Goal: Information Seeking & Learning: Learn about a topic

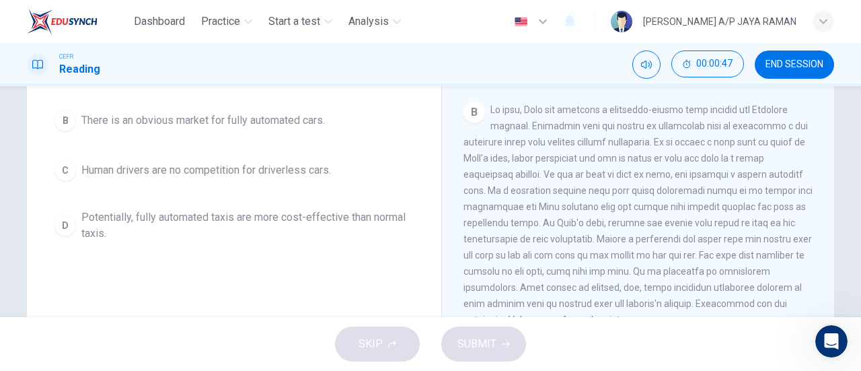
scroll to position [200, 0]
drag, startPoint x: 814, startPoint y: 64, endPoint x: 499, endPoint y: 55, distance: 315.1
click at [816, 64] on span "END SESSION" at bounding box center [795, 64] width 58 height 11
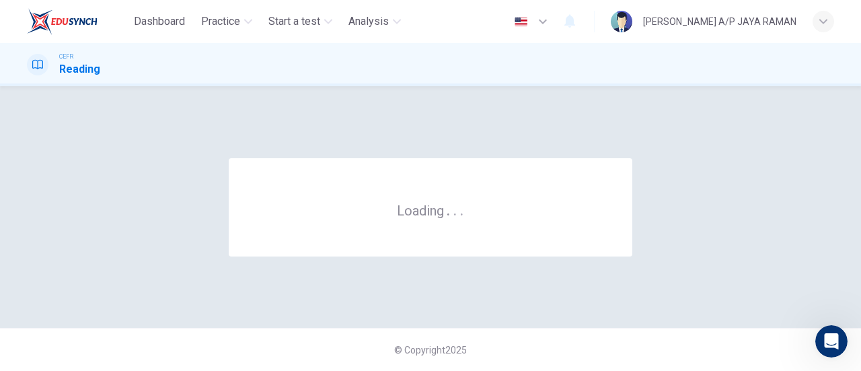
scroll to position [0, 0]
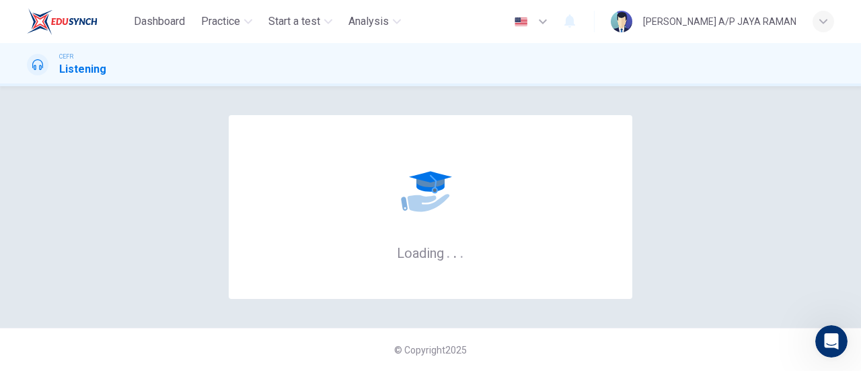
scroll to position [1, 0]
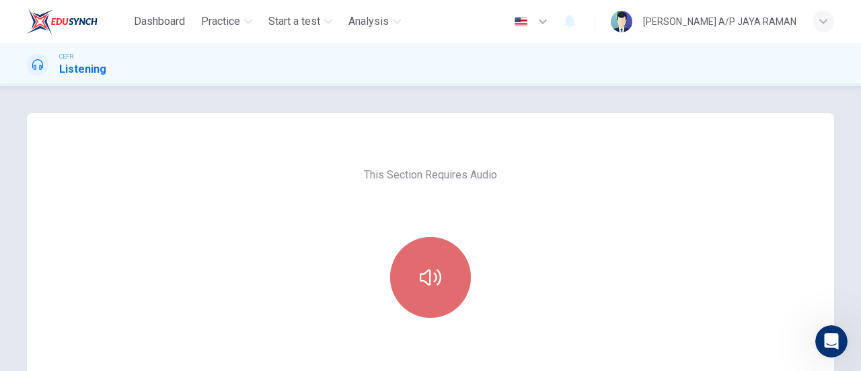
click at [438, 281] on button "button" at bounding box center [430, 277] width 81 height 81
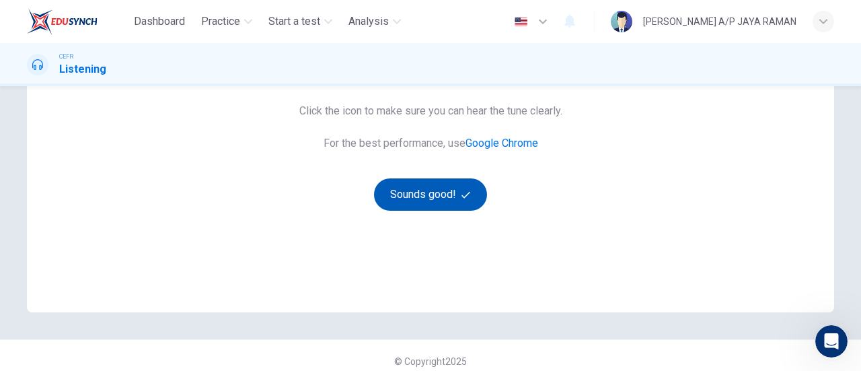
scroll to position [269, 0]
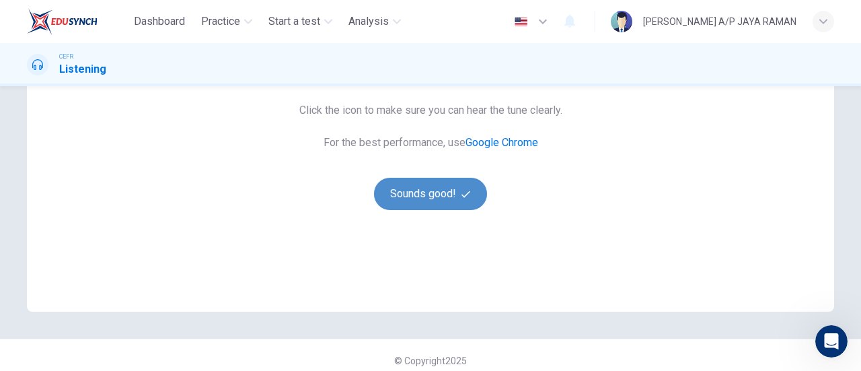
click at [431, 198] on button "Sounds good!" at bounding box center [430, 194] width 113 height 32
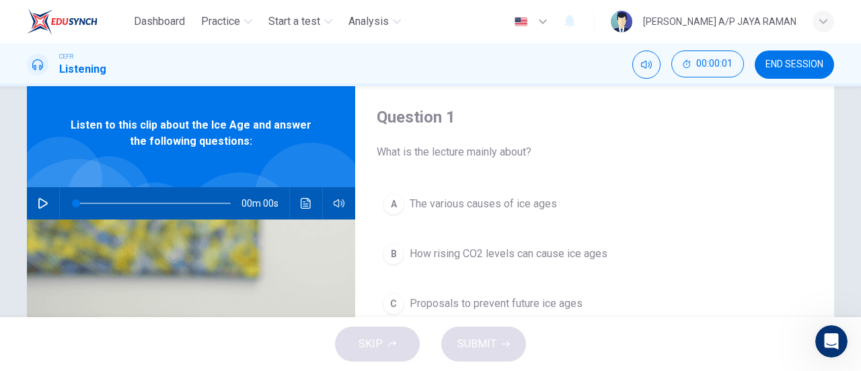
scroll to position [0, 0]
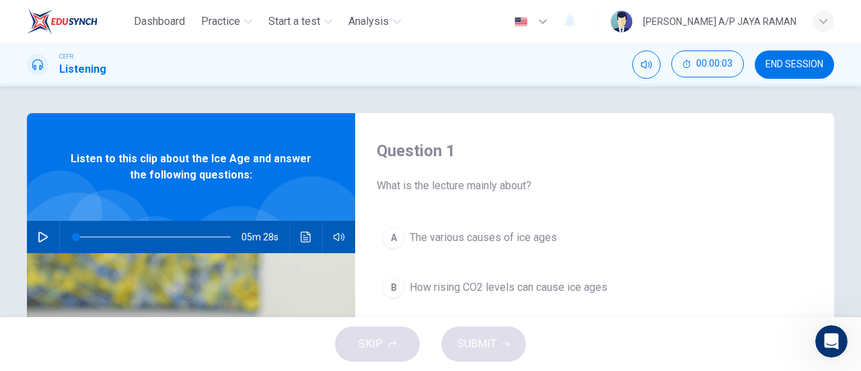
click at [40, 238] on icon "button" at bounding box center [43, 236] width 11 height 11
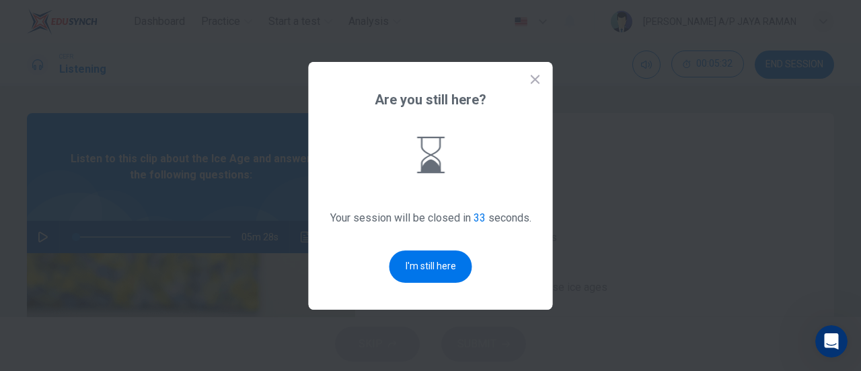
type input "0"
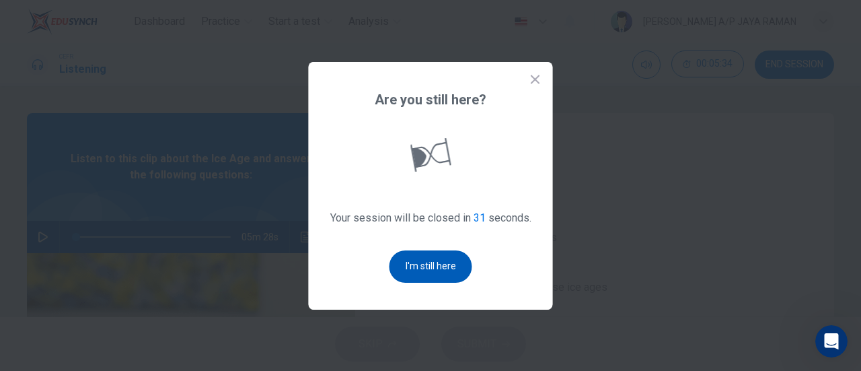
click at [445, 260] on button "I'm still here" at bounding box center [431, 266] width 83 height 32
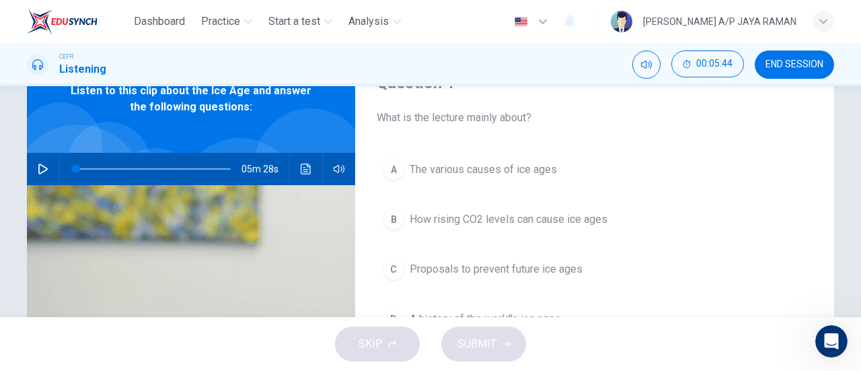
scroll to position [67, 0]
click at [506, 160] on button "A The various causes of ice ages" at bounding box center [595, 170] width 436 height 34
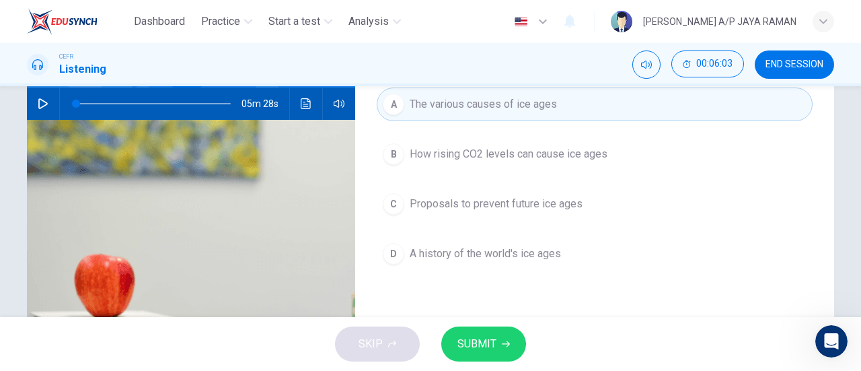
scroll to position [134, 0]
click at [575, 145] on span "How rising CO2 levels can cause ice ages" at bounding box center [509, 153] width 198 height 16
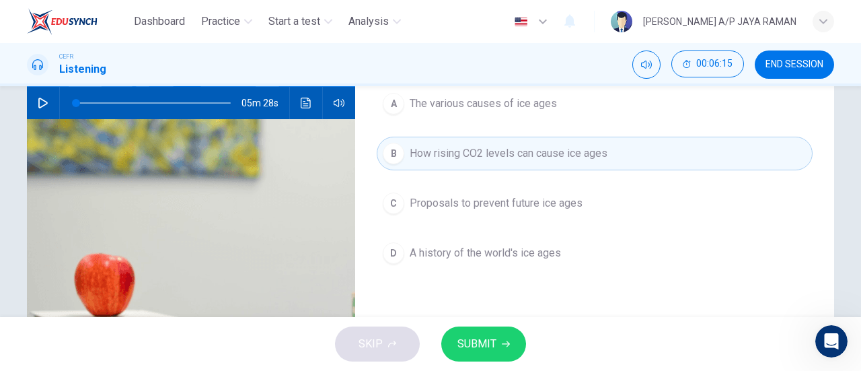
click at [486, 111] on span "The various causes of ice ages" at bounding box center [483, 104] width 147 height 16
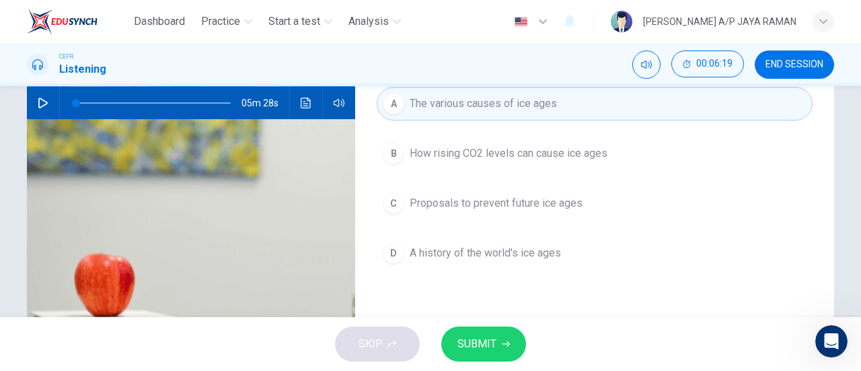
click at [493, 332] on button "SUBMIT" at bounding box center [483, 343] width 85 height 35
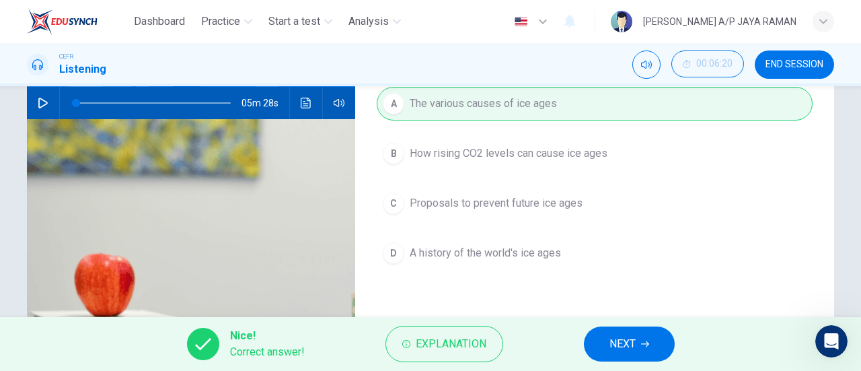
click at [632, 342] on span "NEXT" at bounding box center [623, 343] width 26 height 19
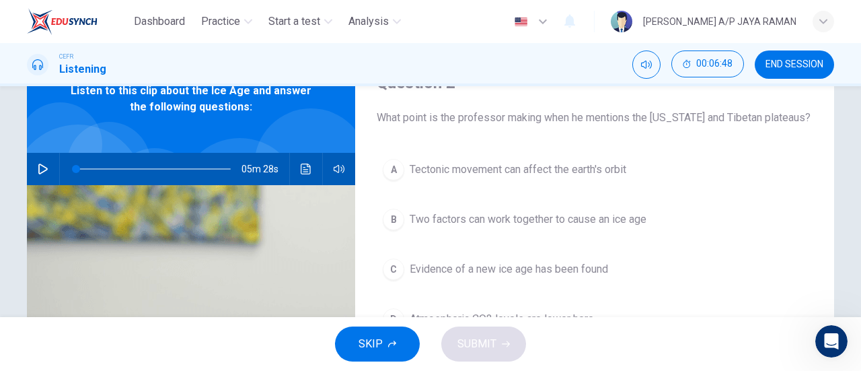
scroll to position [67, 0]
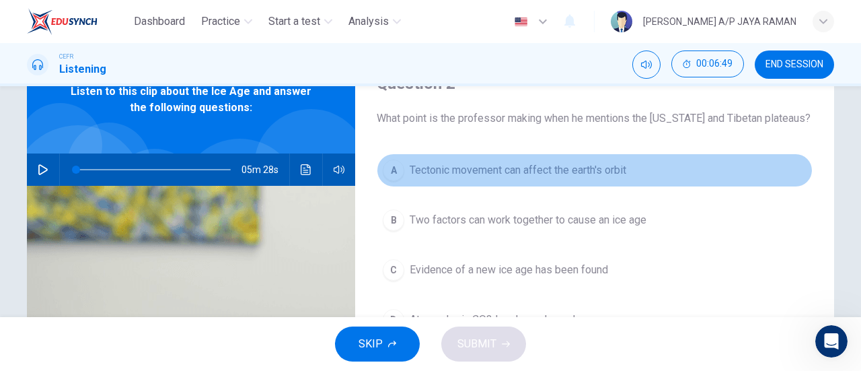
click at [635, 172] on button "A Tectonic movement can affect the earth's orbit" at bounding box center [595, 170] width 436 height 34
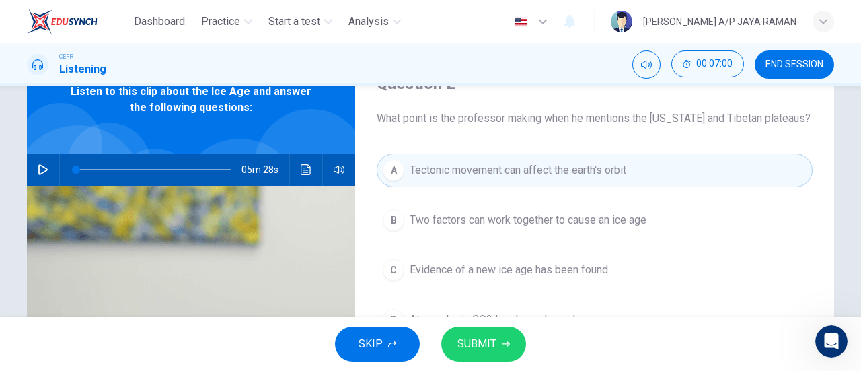
click at [498, 336] on button "SUBMIT" at bounding box center [483, 343] width 85 height 35
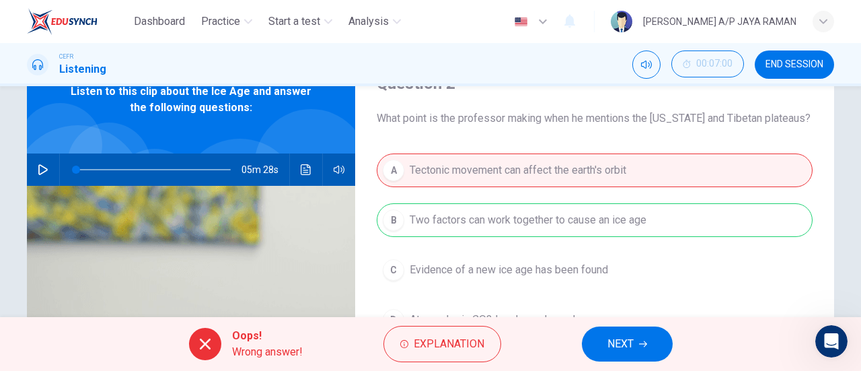
click at [651, 341] on button "NEXT" at bounding box center [627, 343] width 91 height 35
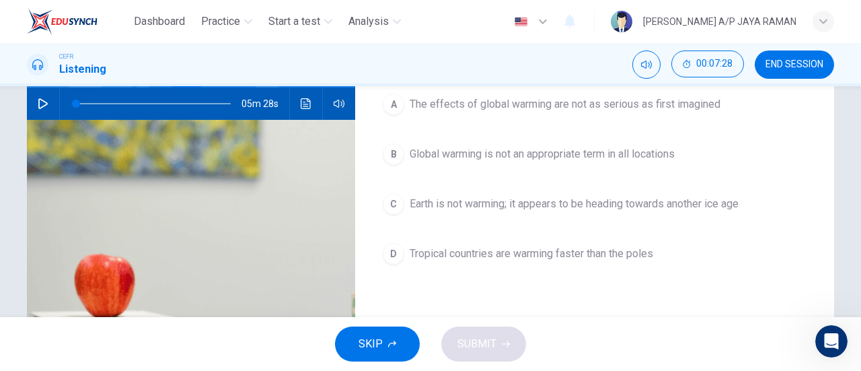
scroll to position [134, 0]
click at [663, 166] on button "B Global warming is not an appropriate term in all locations" at bounding box center [595, 154] width 436 height 34
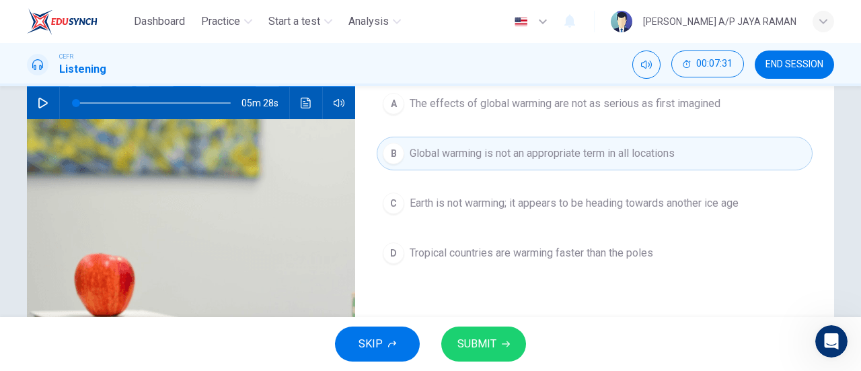
click at [504, 352] on button "SUBMIT" at bounding box center [483, 343] width 85 height 35
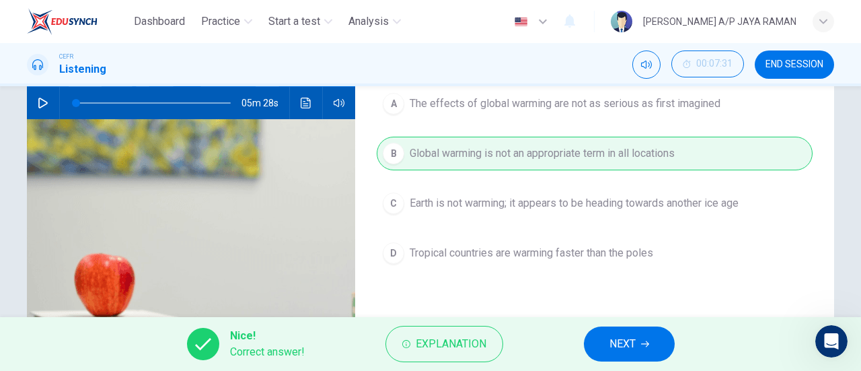
click at [623, 341] on span "NEXT" at bounding box center [623, 343] width 26 height 19
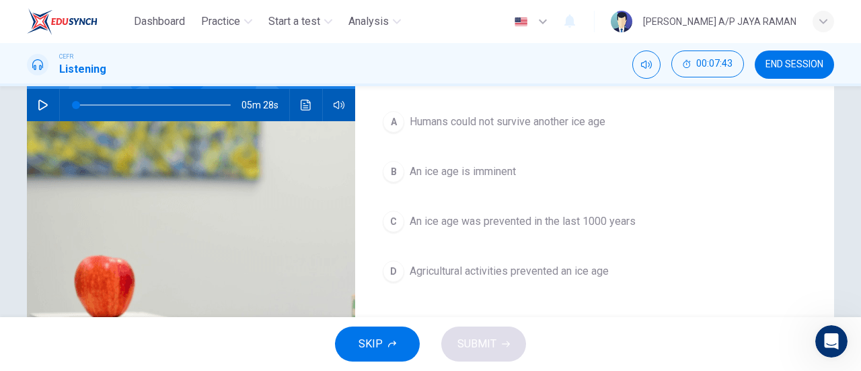
scroll to position [133, 0]
click at [561, 179] on button "B An ice age is imminent" at bounding box center [595, 171] width 436 height 34
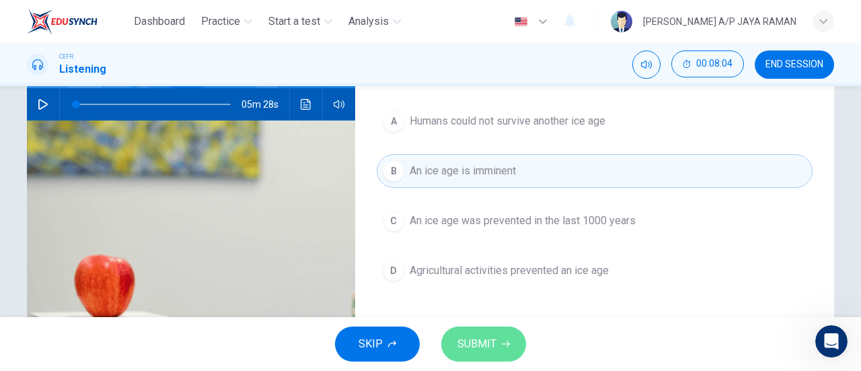
click at [504, 338] on button "SUBMIT" at bounding box center [483, 343] width 85 height 35
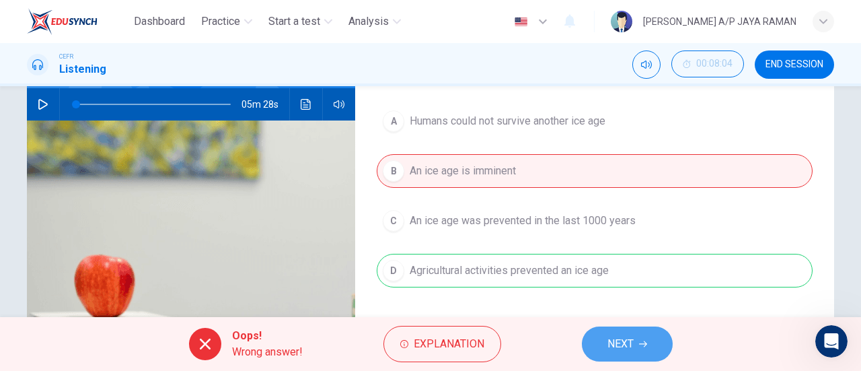
click at [629, 333] on button "NEXT" at bounding box center [627, 343] width 91 height 35
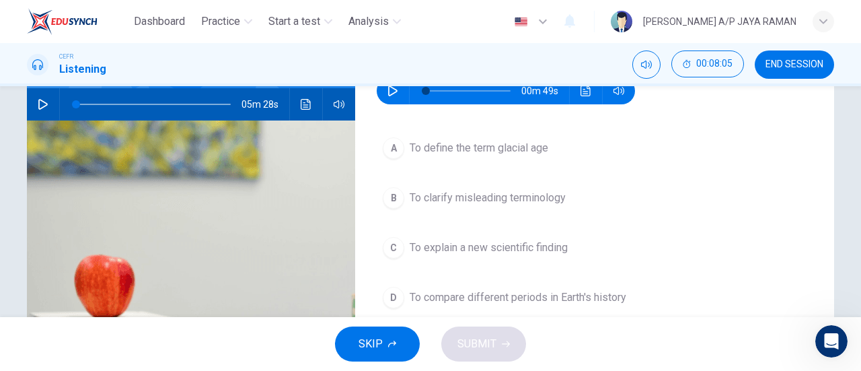
click at [389, 95] on icon "button" at bounding box center [393, 90] width 11 height 11
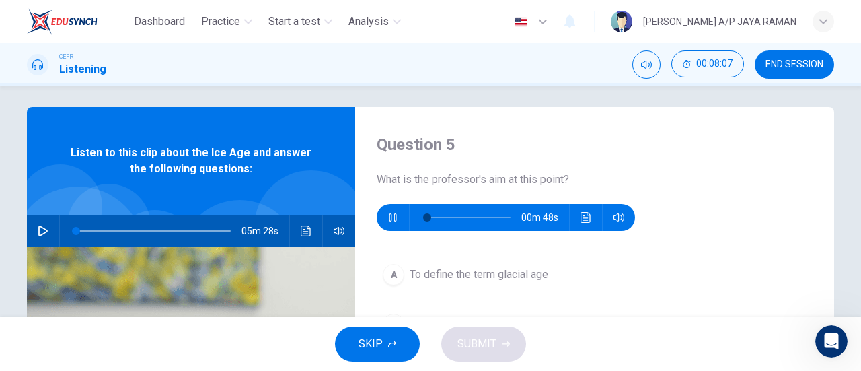
type input "4"
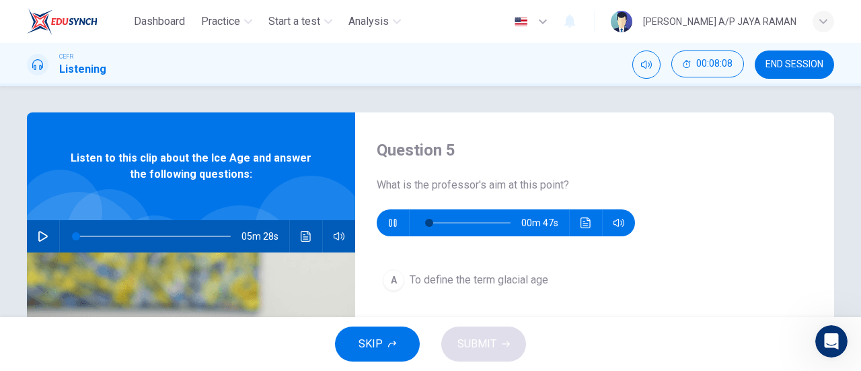
scroll to position [0, 0]
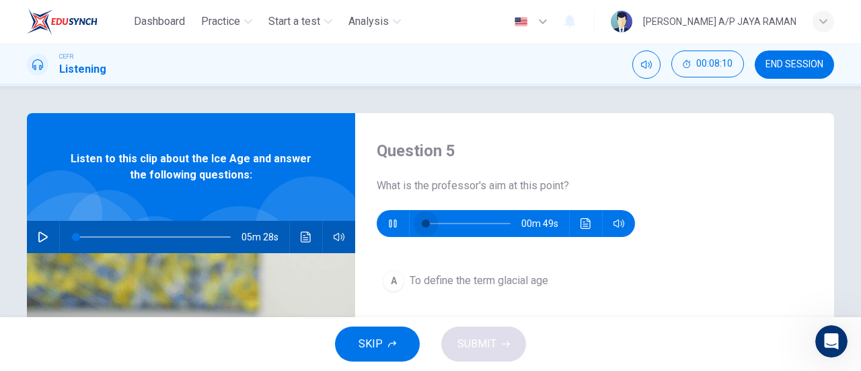
drag, startPoint x: 425, startPoint y: 223, endPoint x: 384, endPoint y: 230, distance: 42.4
click at [385, 230] on div "00m 49s" at bounding box center [506, 223] width 258 height 27
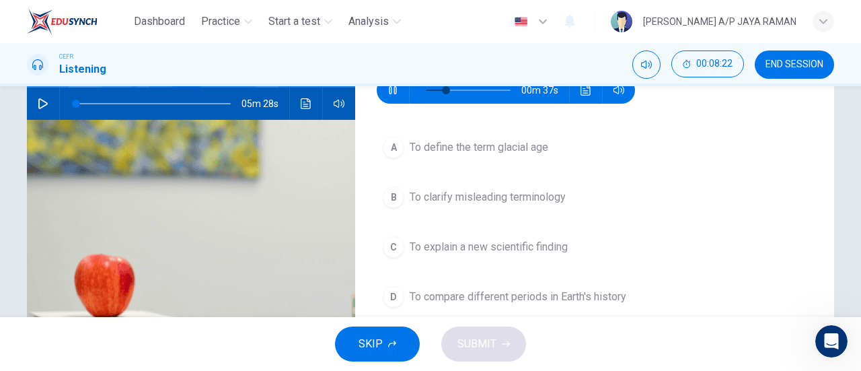
scroll to position [133, 0]
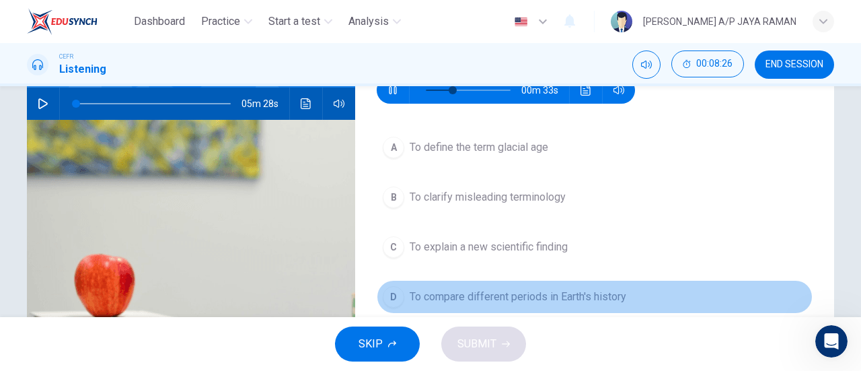
click at [580, 306] on button "D To compare different periods in Earth's history" at bounding box center [595, 297] width 436 height 34
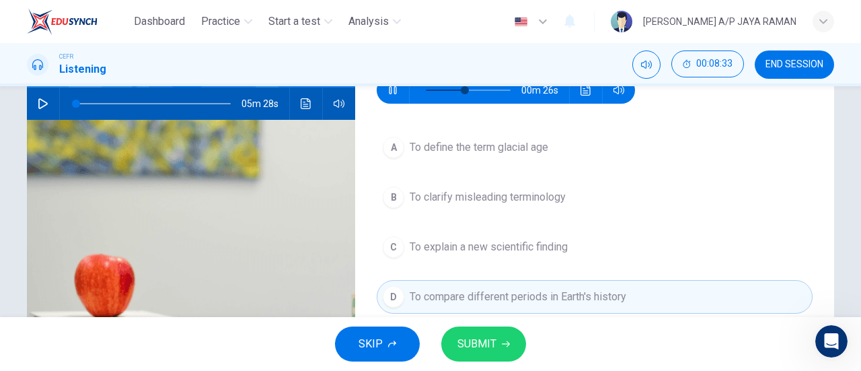
click at [565, 203] on span "To clarify misleading terminology" at bounding box center [488, 197] width 156 height 16
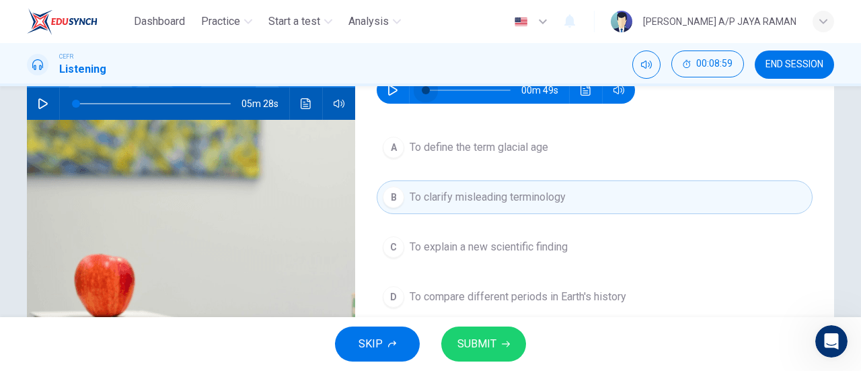
drag, startPoint x: 509, startPoint y: 92, endPoint x: 365, endPoint y: 106, distance: 144.7
click at [365, 106] on div "Question 5 What is the professor's aim at this point? 00m 49s A To define the t…" at bounding box center [594, 214] width 479 height 468
click at [378, 91] on div "00m 49s" at bounding box center [506, 90] width 258 height 27
click at [388, 96] on button "button" at bounding box center [393, 90] width 22 height 27
click at [577, 158] on button "A To define the term glacial age" at bounding box center [595, 148] width 436 height 34
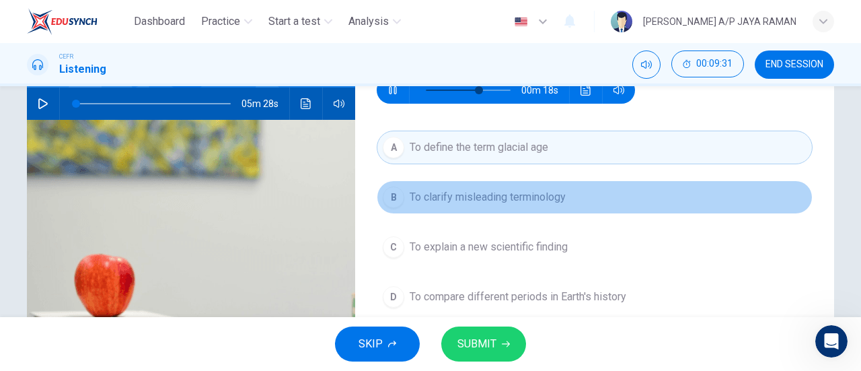
click at [572, 200] on button "B To clarify misleading terminology" at bounding box center [595, 197] width 436 height 34
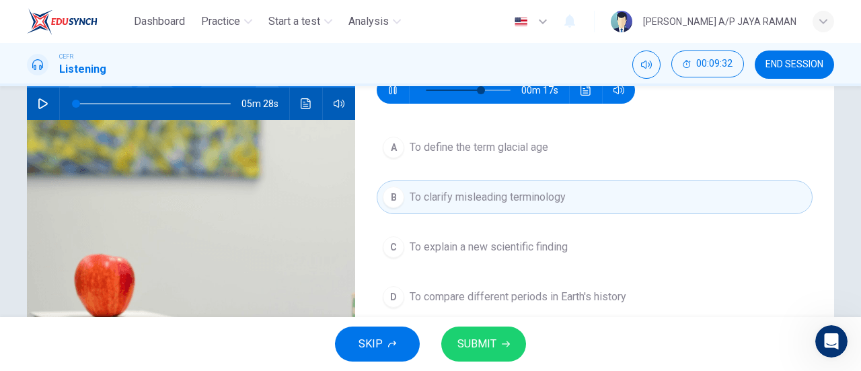
click at [509, 341] on icon "button" at bounding box center [506, 344] width 8 height 8
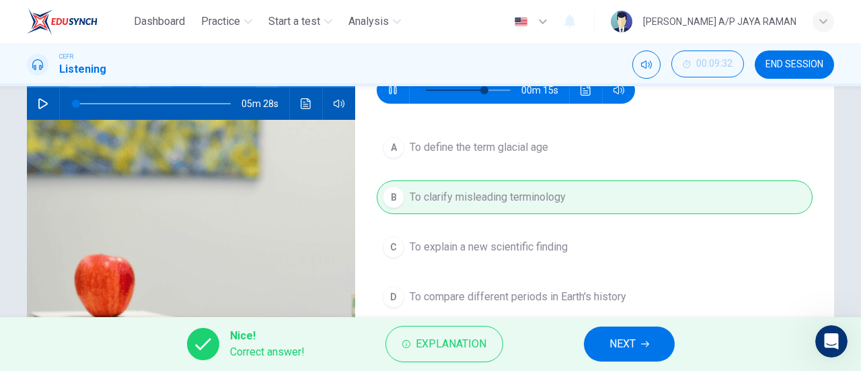
click at [615, 345] on span "NEXT" at bounding box center [623, 343] width 26 height 19
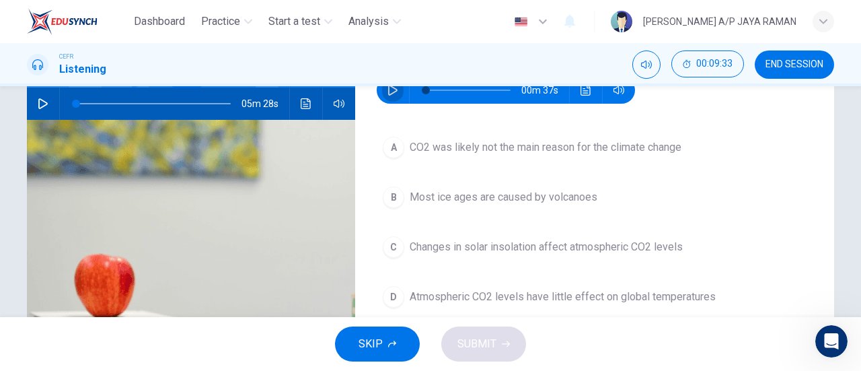
click at [384, 100] on button "button" at bounding box center [393, 90] width 22 height 27
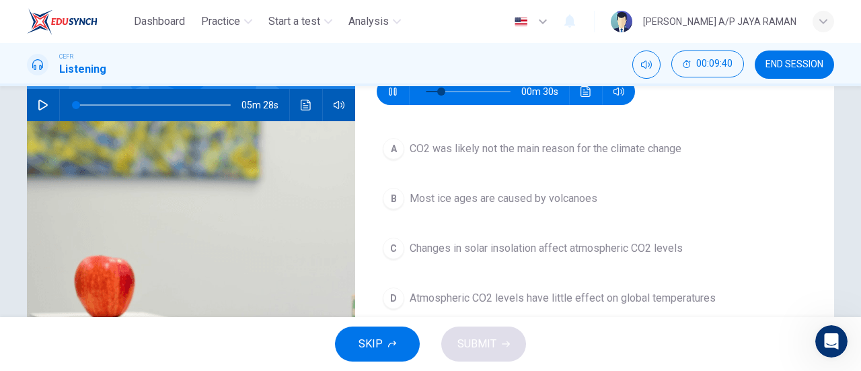
scroll to position [132, 0]
click at [382, 97] on button "button" at bounding box center [393, 91] width 22 height 27
click at [388, 95] on icon "button" at bounding box center [392, 91] width 9 height 11
type input "0"
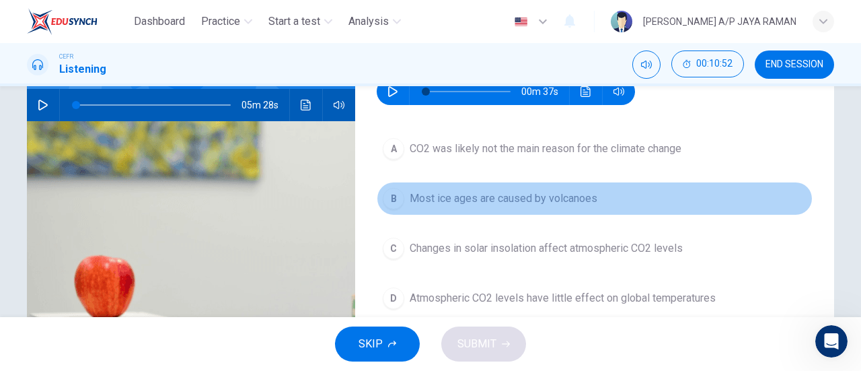
click at [569, 192] on span "Most ice ages are caused by volcanoes" at bounding box center [504, 198] width 188 height 16
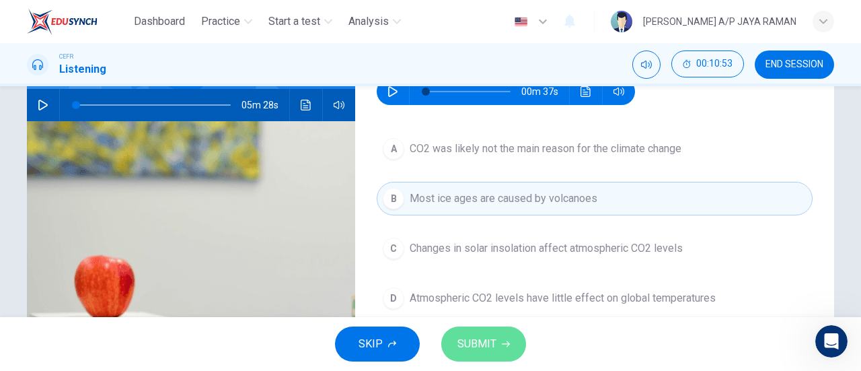
click at [476, 341] on span "SUBMIT" at bounding box center [477, 343] width 39 height 19
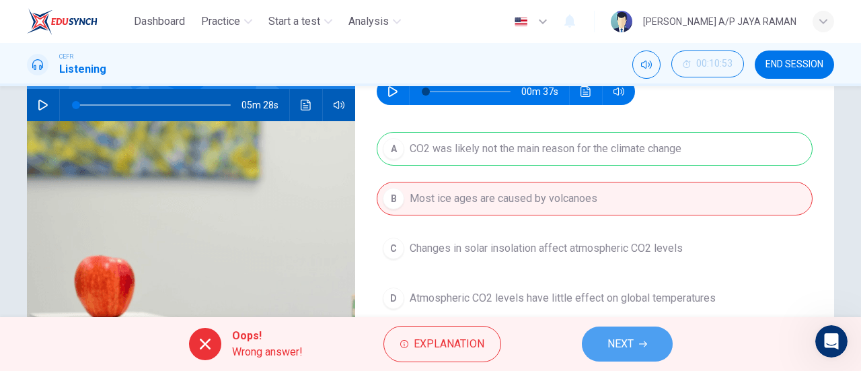
click at [611, 334] on span "NEXT" at bounding box center [621, 343] width 26 height 19
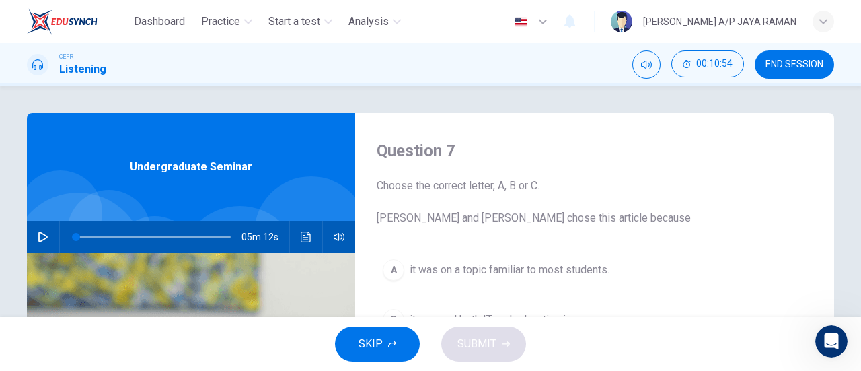
click at [818, 72] on button "END SESSION" at bounding box center [794, 64] width 79 height 28
